Goal: Task Accomplishment & Management: Use online tool/utility

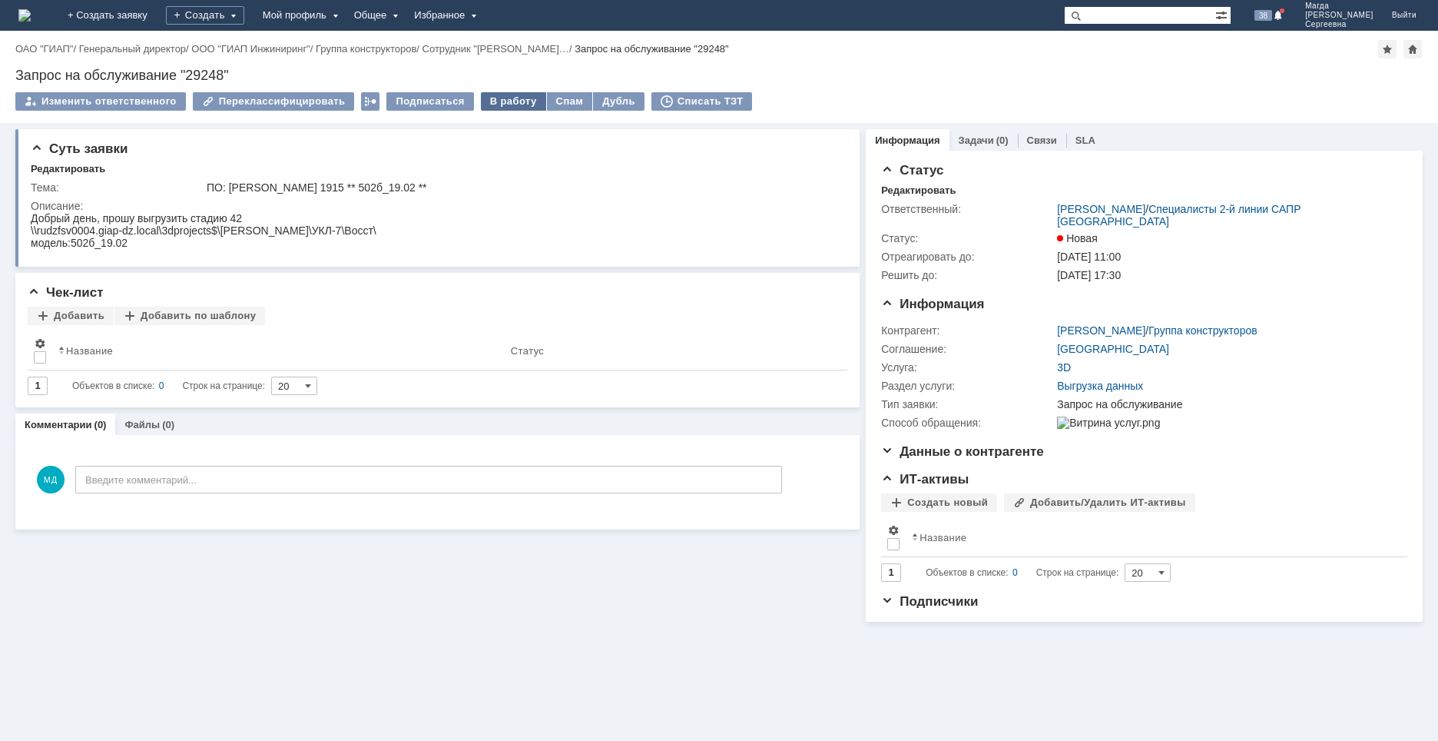
click at [500, 96] on div "В работу" at bounding box center [513, 101] width 65 height 18
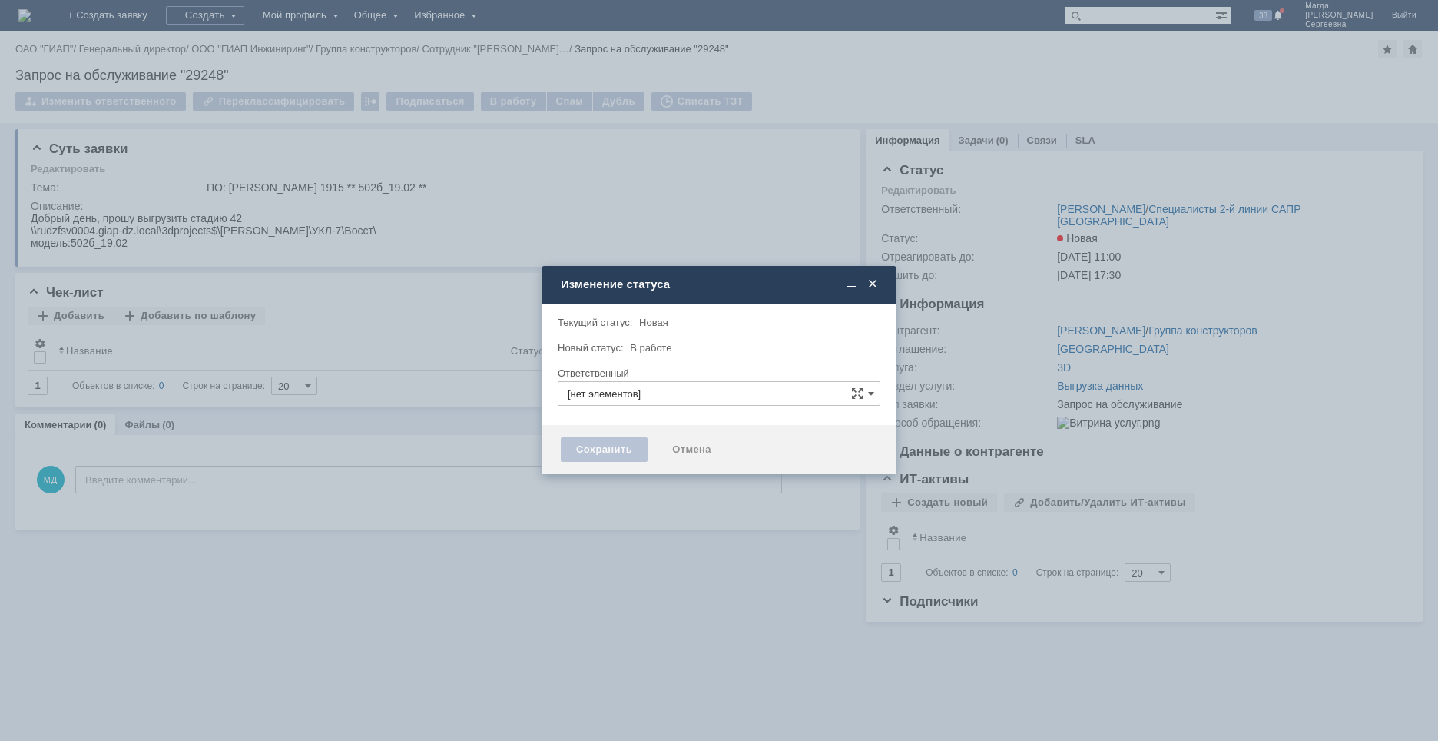
type input "[PERSON_NAME]"
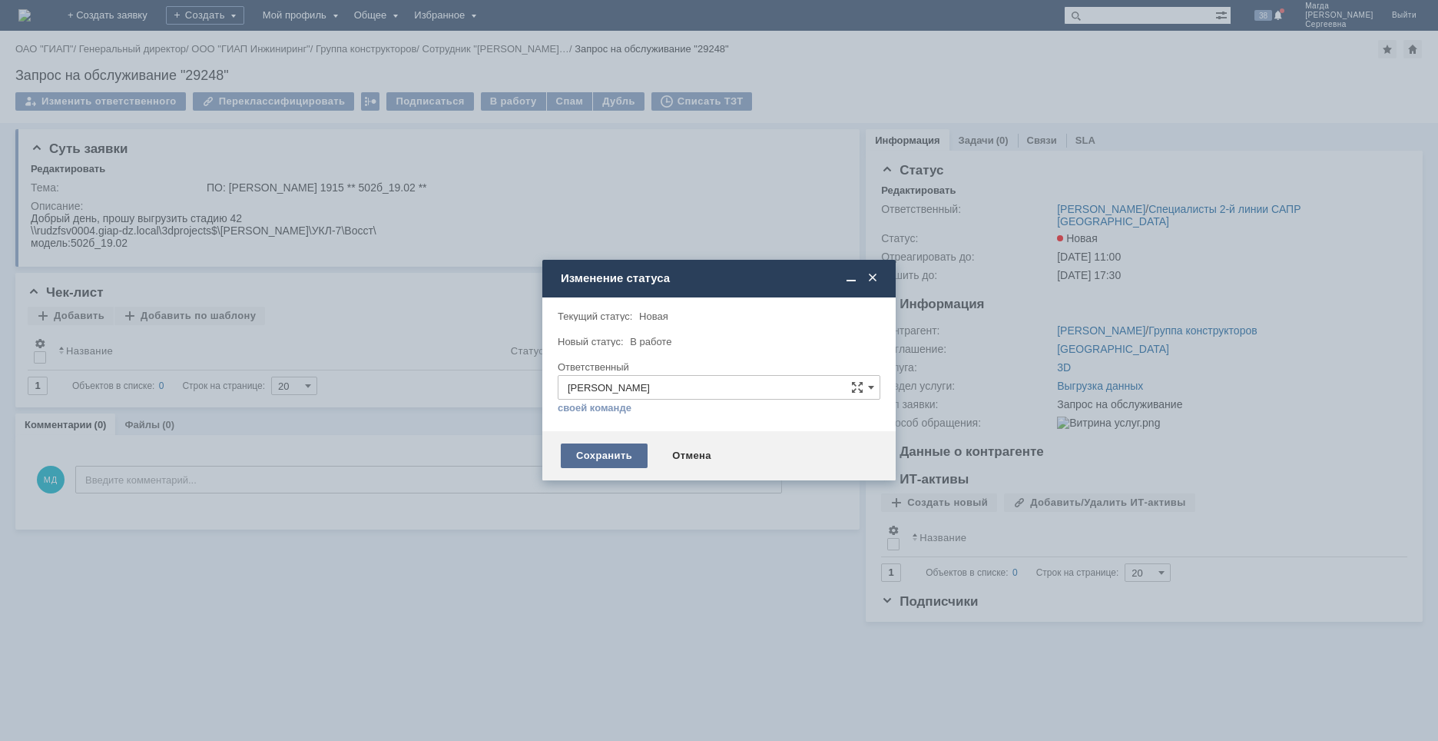
click at [588, 446] on div "Сохранить" at bounding box center [604, 455] width 87 height 25
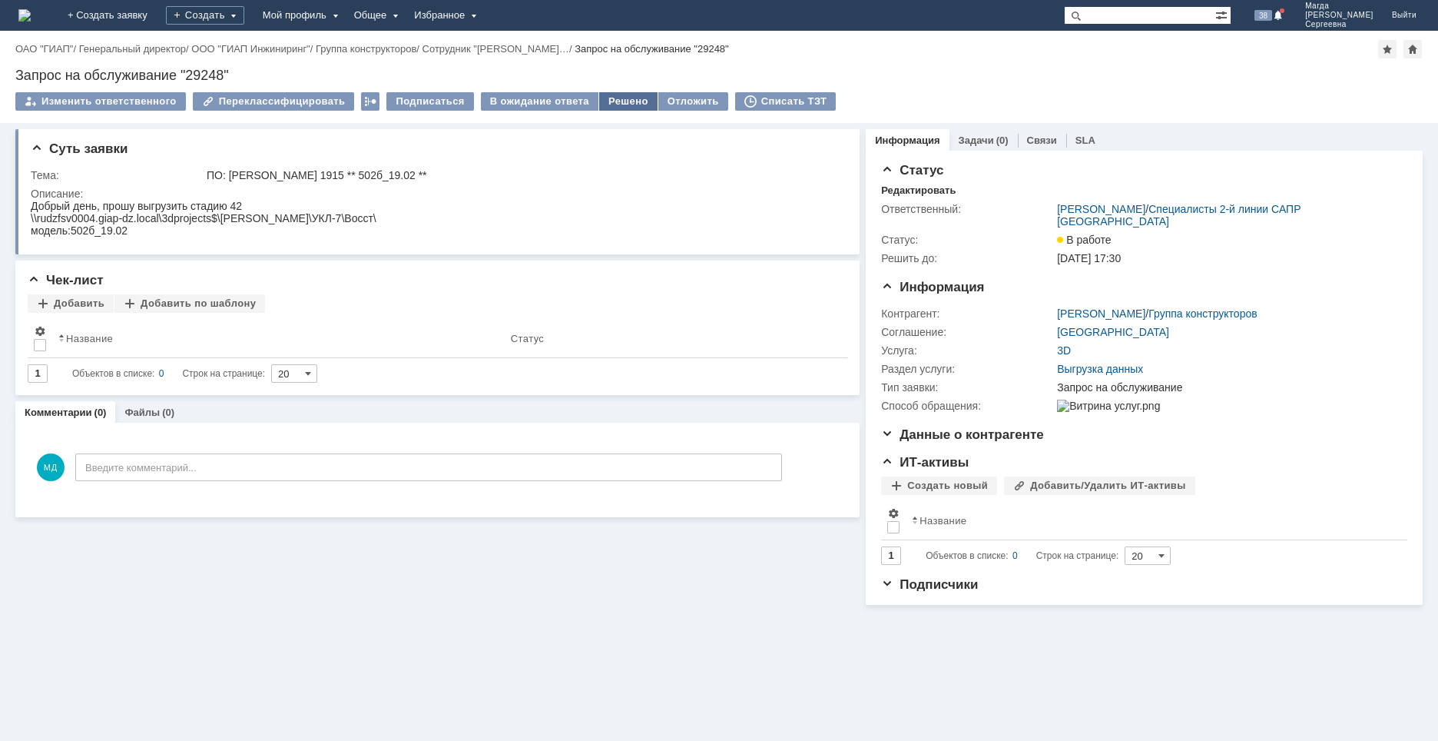
click at [605, 104] on div "Решено" at bounding box center [628, 101] width 58 height 18
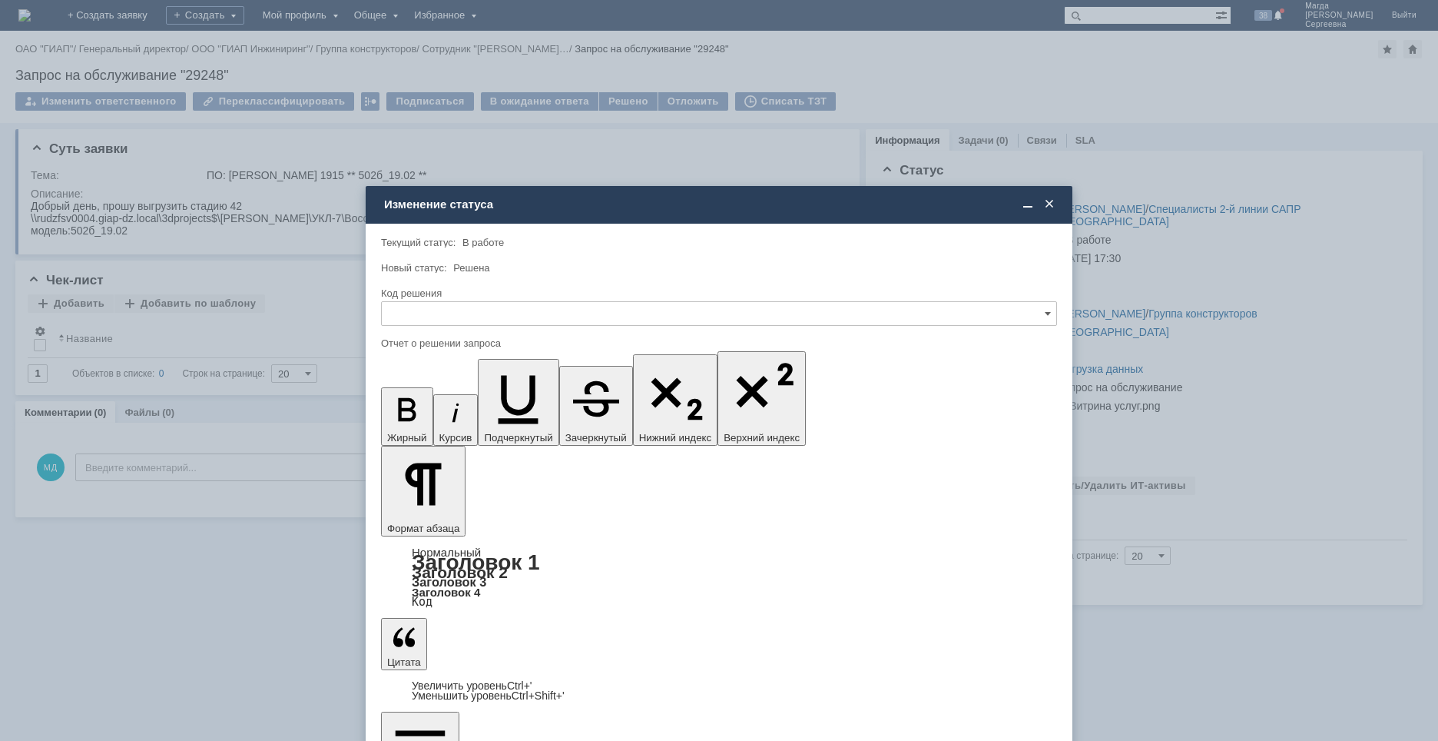
click at [449, 295] on div "Код решения" at bounding box center [717, 293] width 673 height 10
click at [438, 311] on input "text" at bounding box center [719, 313] width 676 height 25
click at [414, 410] on div "Решено" at bounding box center [719, 418] width 674 height 25
type input "Решено"
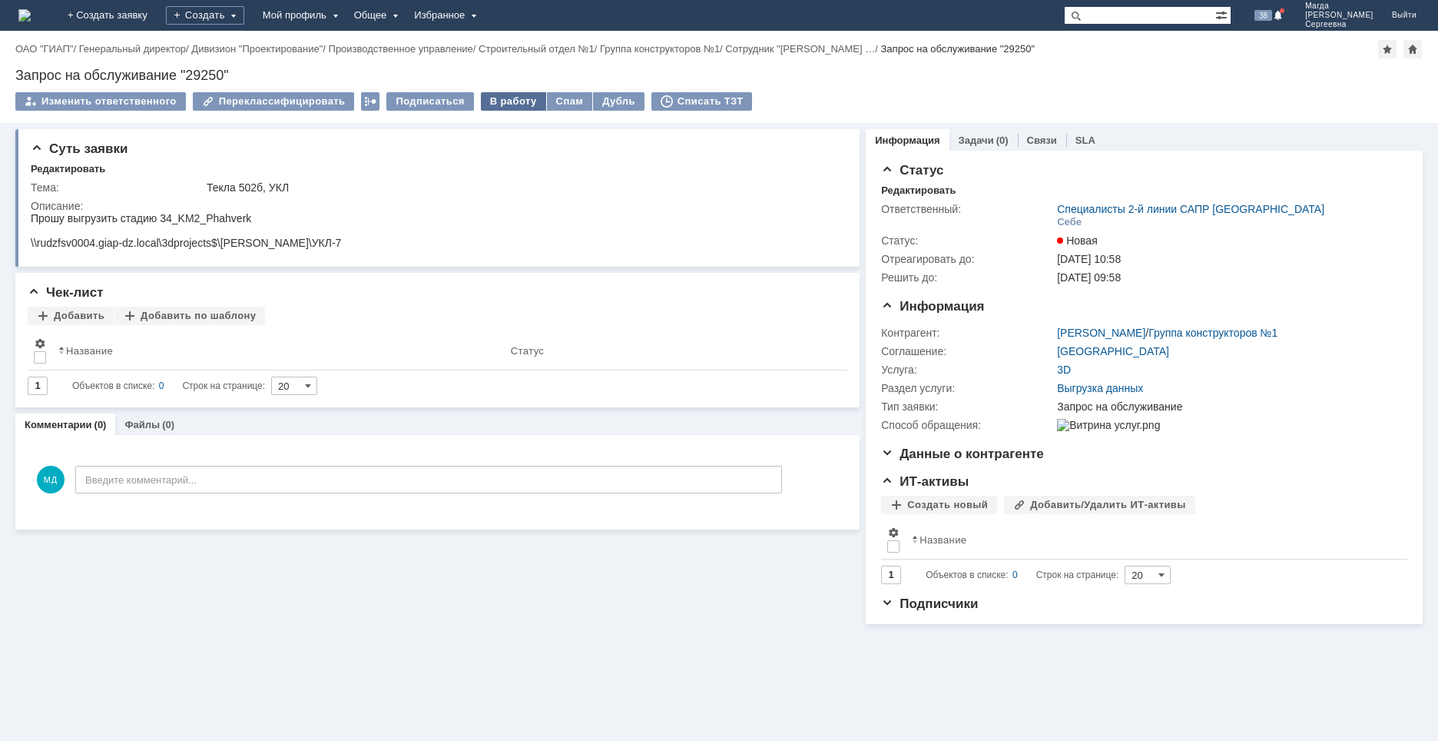
click at [499, 101] on div "В работу" at bounding box center [513, 101] width 65 height 18
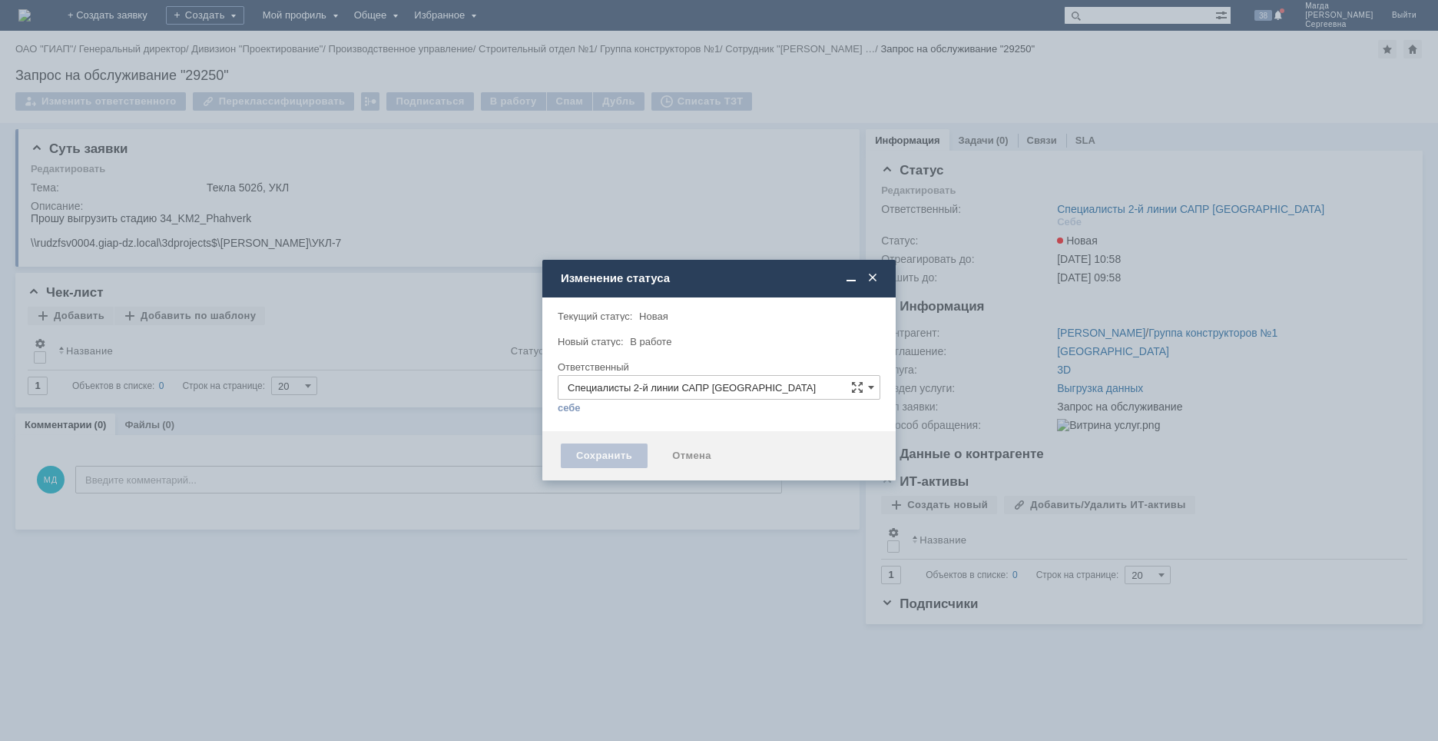
type input "[PERSON_NAME]"
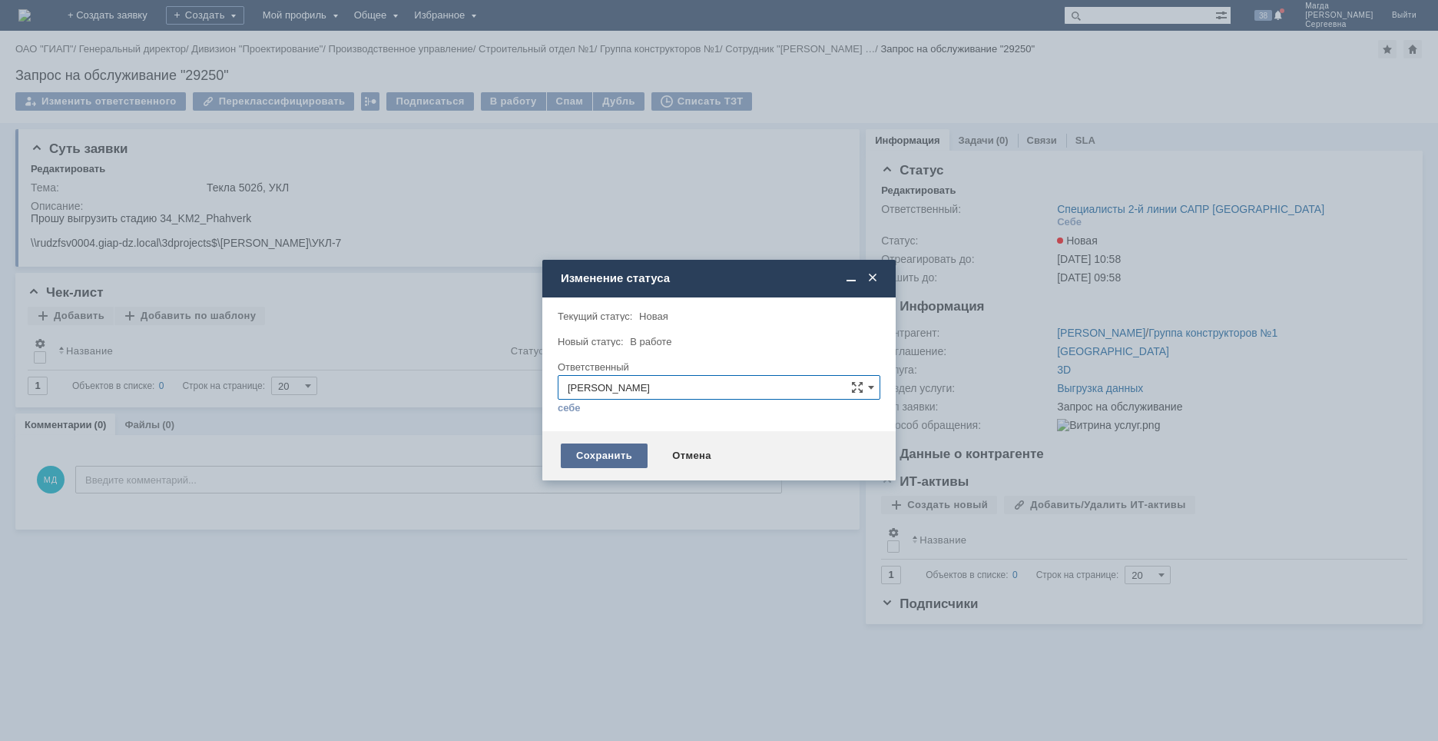
click at [595, 452] on div "Сохранить" at bounding box center [604, 455] width 87 height 25
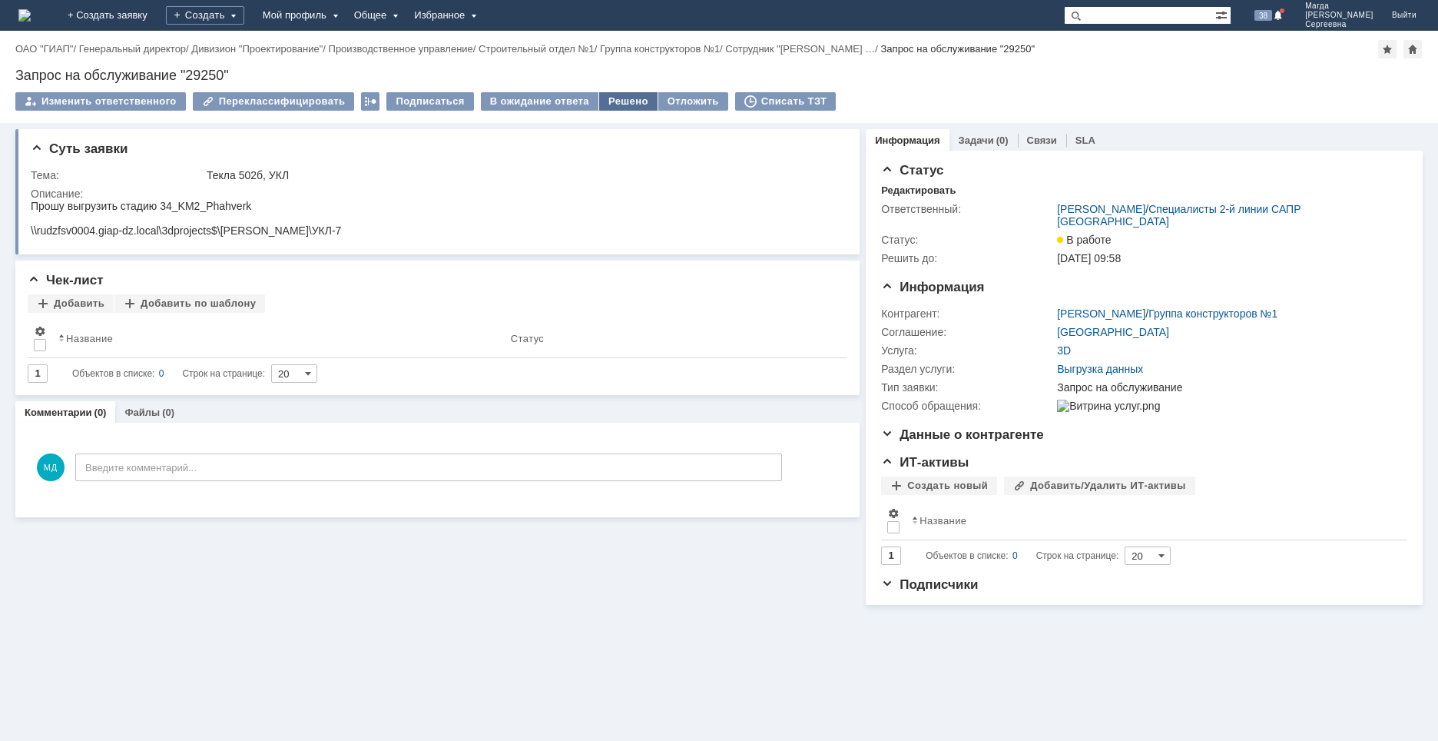
click at [607, 98] on div "Решено" at bounding box center [628, 101] width 58 height 18
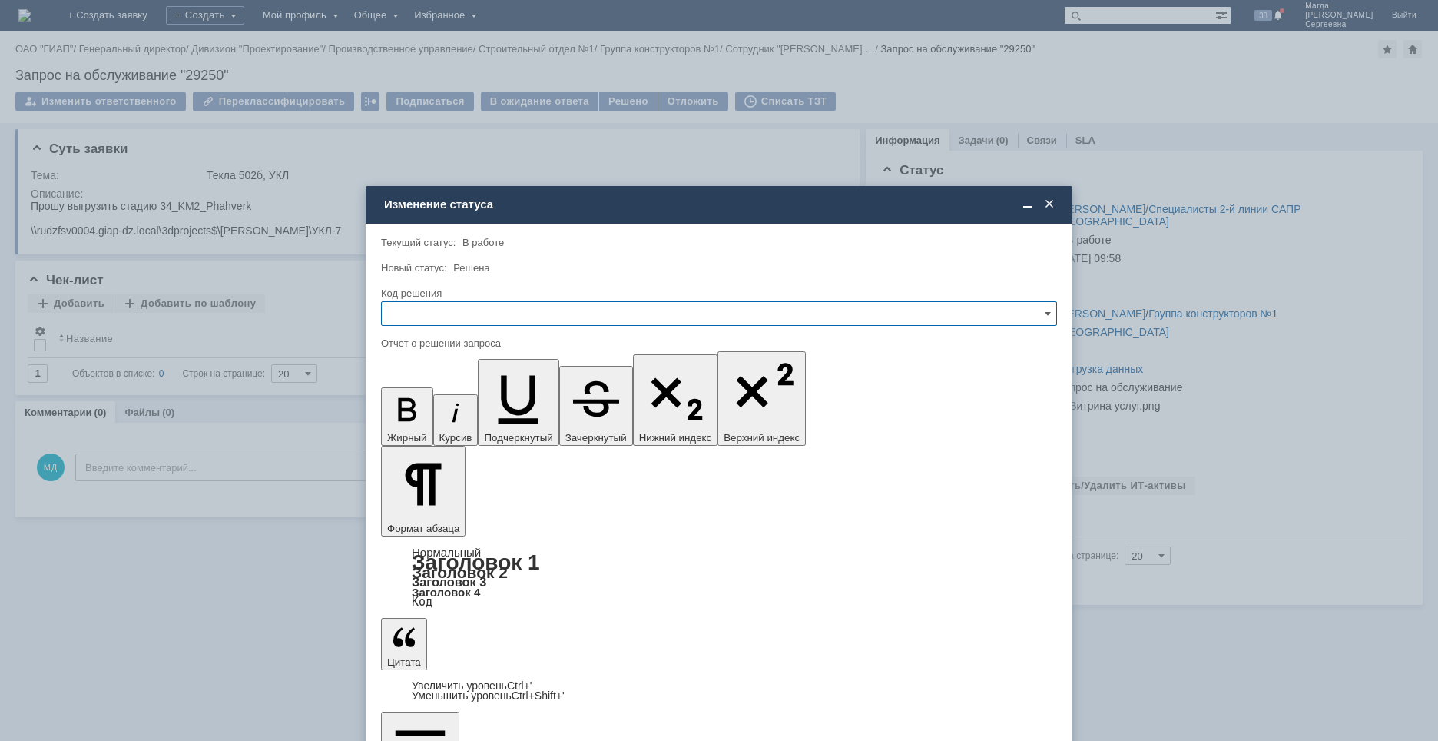
click at [452, 321] on input "text" at bounding box center [719, 313] width 676 height 25
click at [436, 422] on span "Решено" at bounding box center [719, 418] width 656 height 12
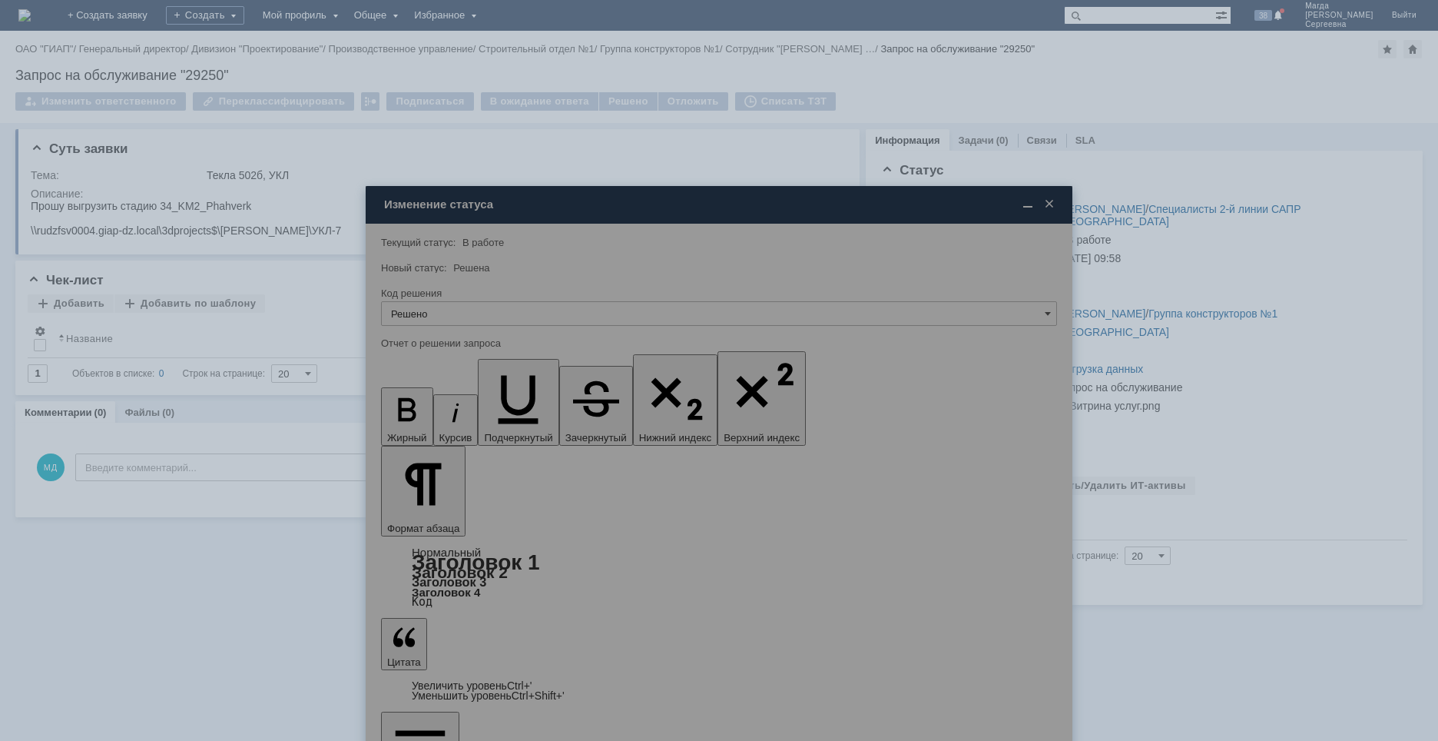
type input "Решено"
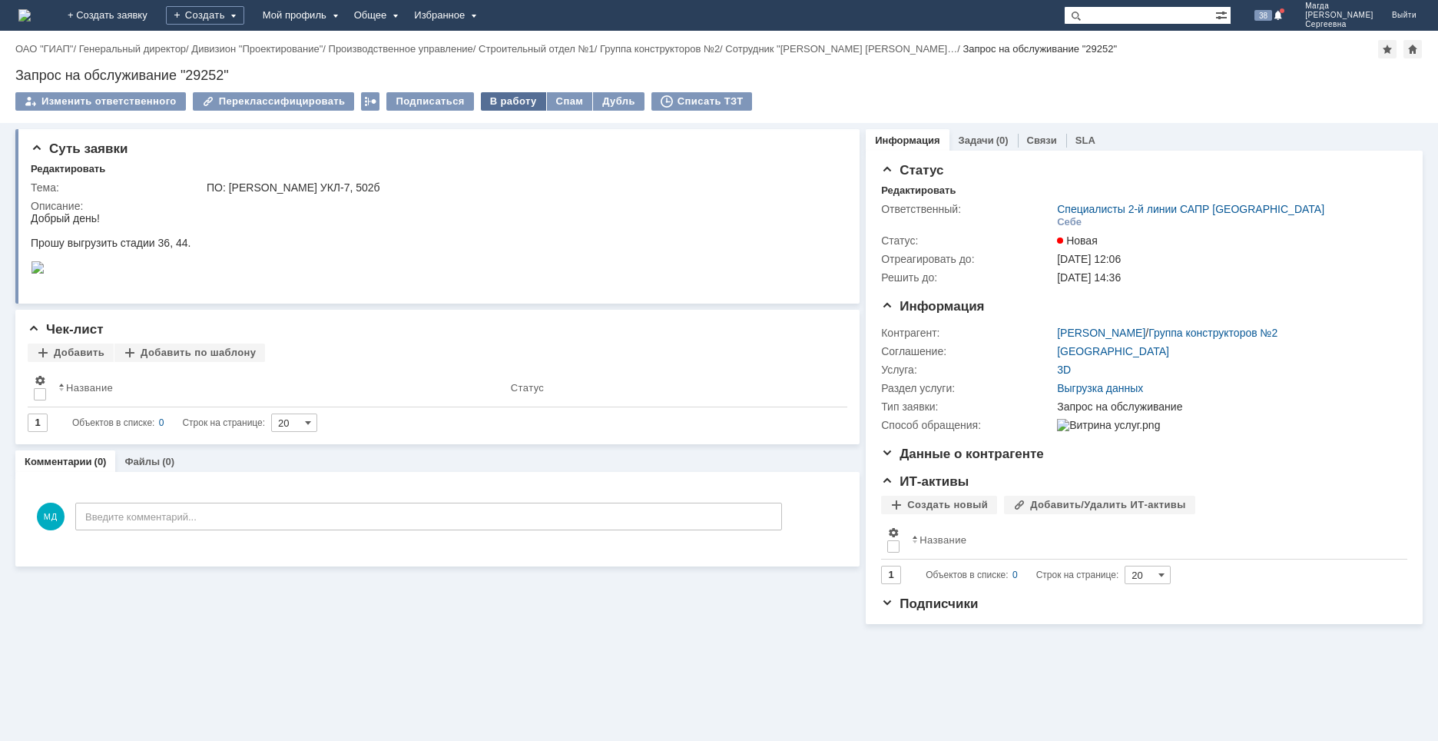
click at [495, 101] on div "В работу" at bounding box center [513, 101] width 65 height 18
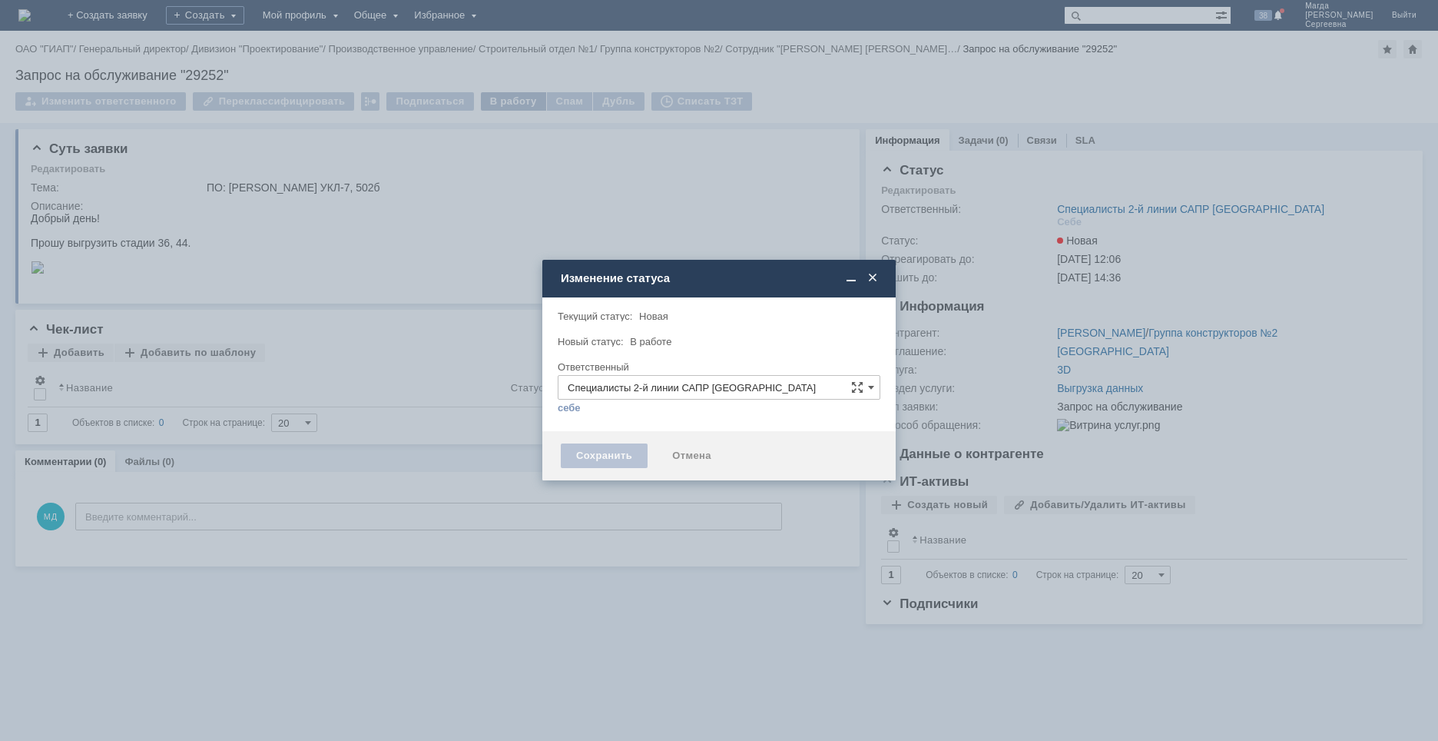
type input "[PERSON_NAME]"
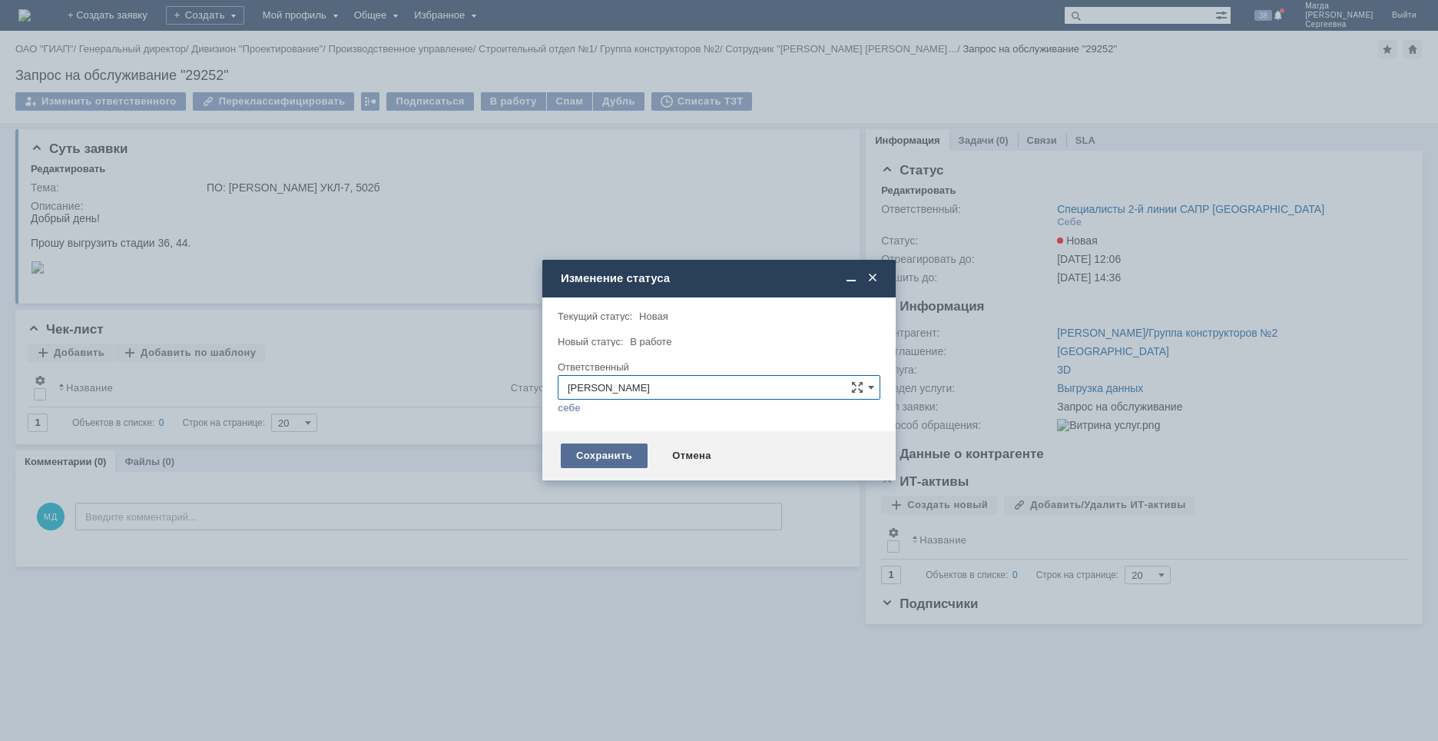
click at [578, 449] on div "Сохранить" at bounding box center [604, 455] width 87 height 25
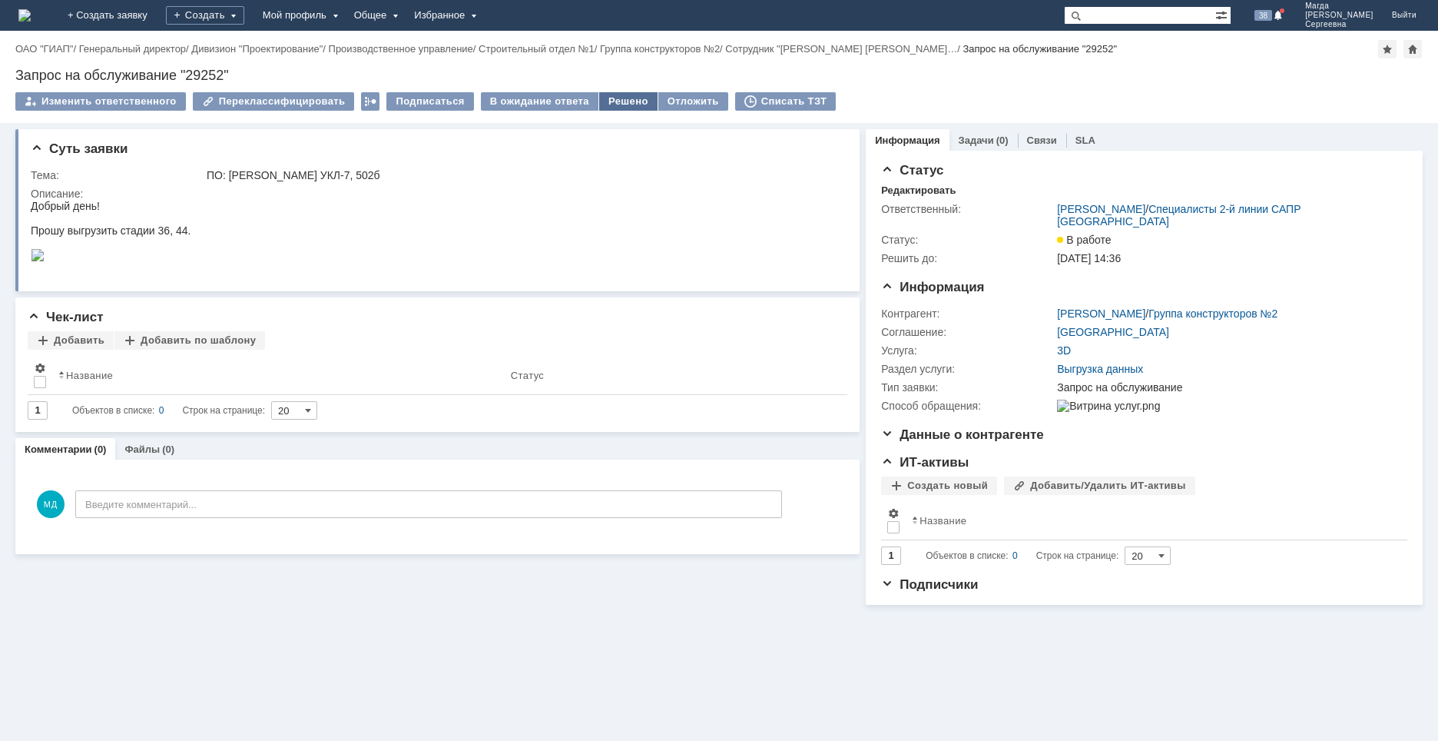
click at [605, 100] on div "Решено" at bounding box center [628, 101] width 58 height 18
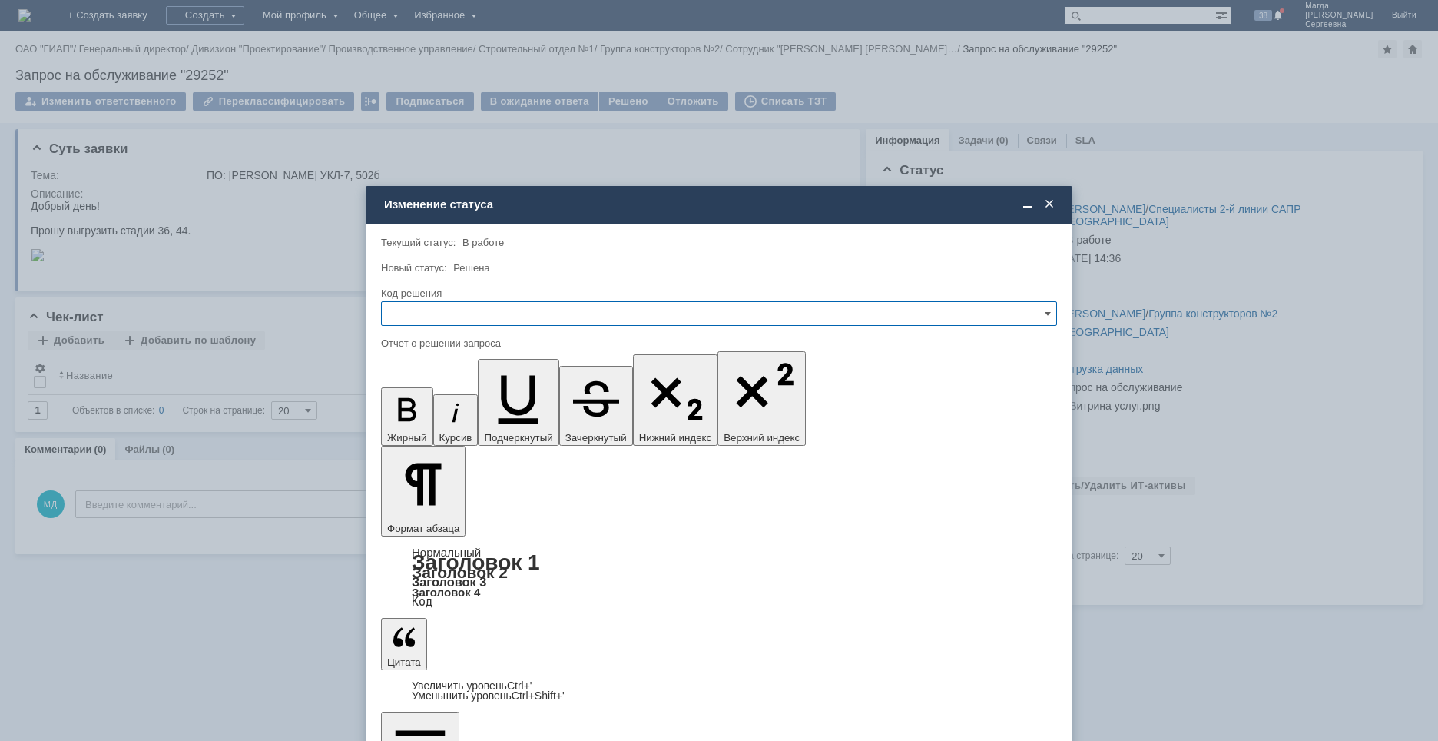
click at [444, 321] on input "text" at bounding box center [719, 313] width 676 height 25
drag, startPoint x: 413, startPoint y: 421, endPoint x: 31, endPoint y: 95, distance: 502.4
click at [413, 421] on span "Решено" at bounding box center [719, 418] width 656 height 12
type input "Решено"
